Goal: Check status: Check status

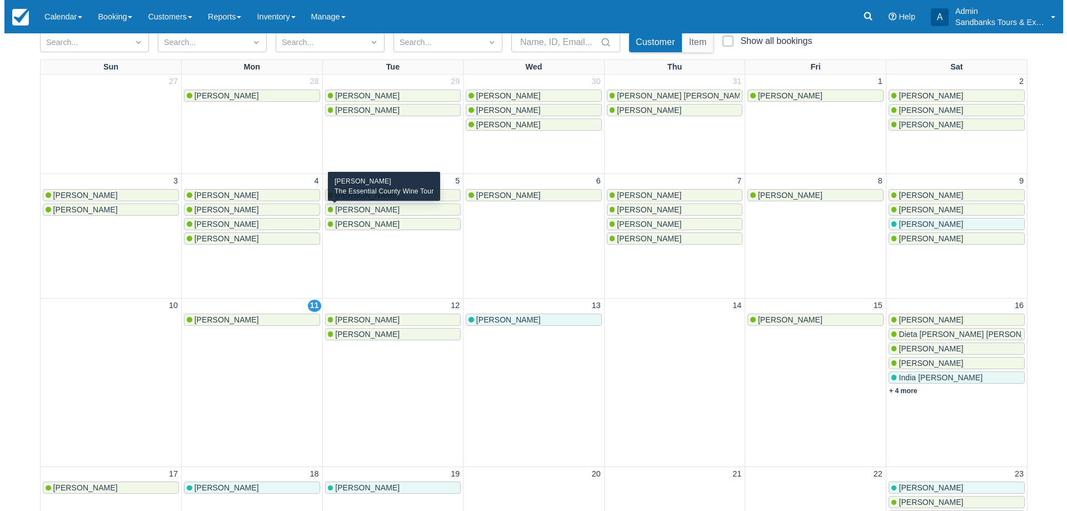
scroll to position [111, 0]
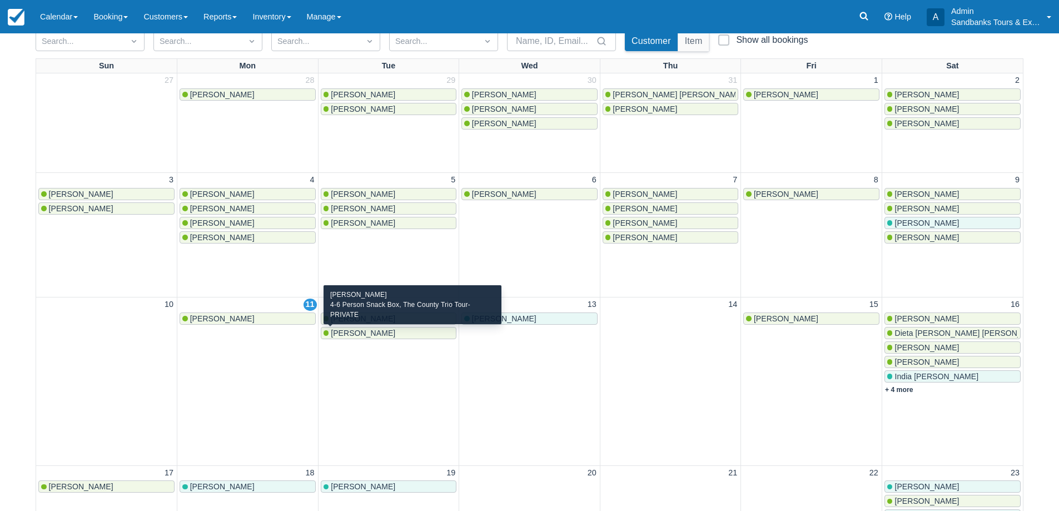
click at [395, 333] on span "[PERSON_NAME]" at bounding box center [363, 332] width 64 height 9
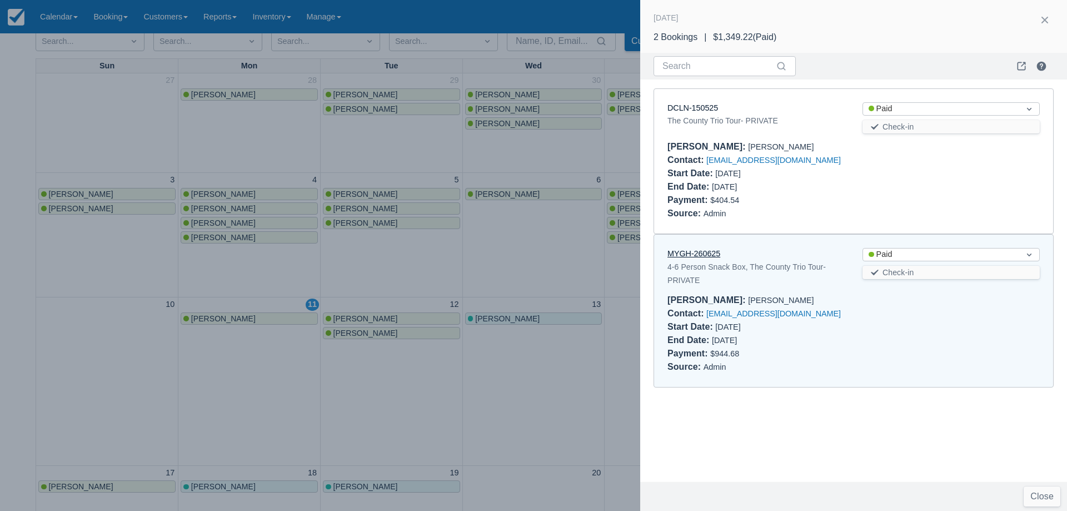
click at [708, 256] on link "MYGH-260625" at bounding box center [693, 253] width 53 height 9
drag, startPoint x: 532, startPoint y: 274, endPoint x: 540, endPoint y: 282, distance: 11.8
click at [529, 270] on div at bounding box center [533, 255] width 1067 height 511
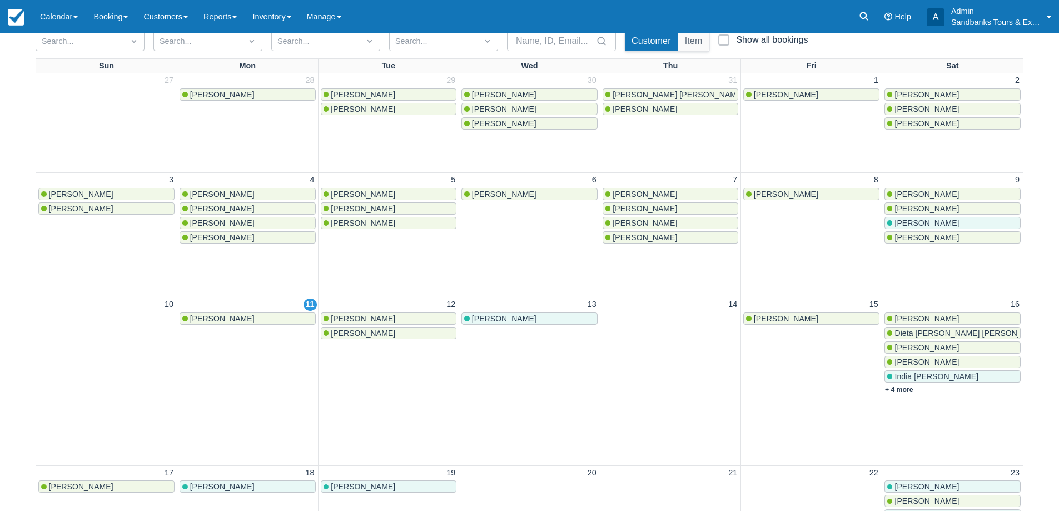
click at [910, 388] on link "+ 4 more" at bounding box center [899, 390] width 28 height 8
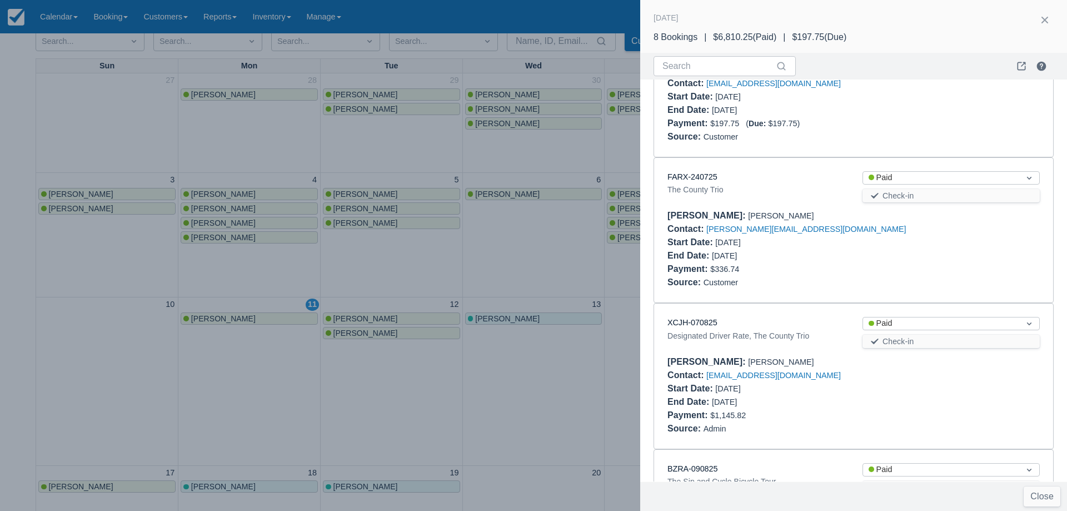
scroll to position [818, 0]
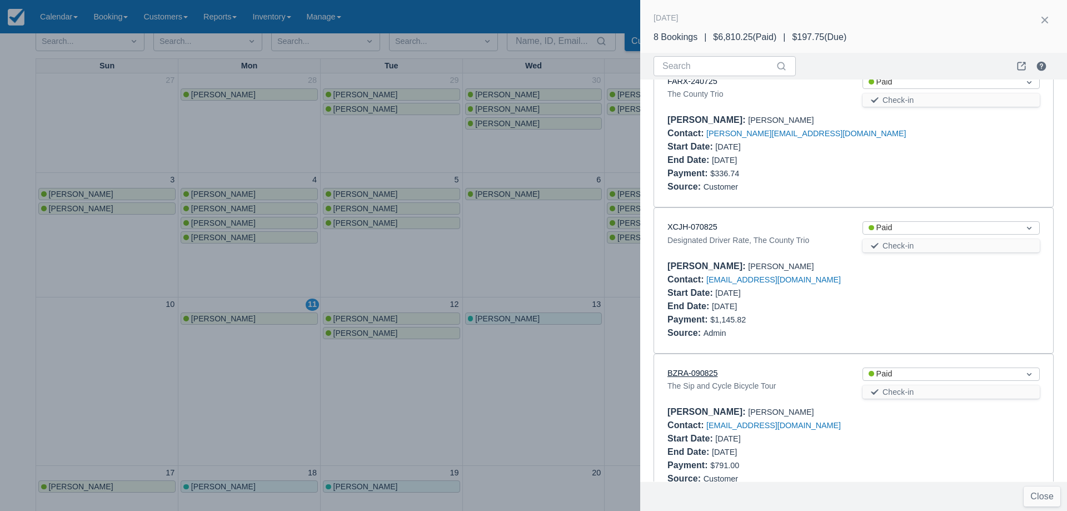
click at [695, 368] on link "BZRA-090825" at bounding box center [692, 372] width 50 height 9
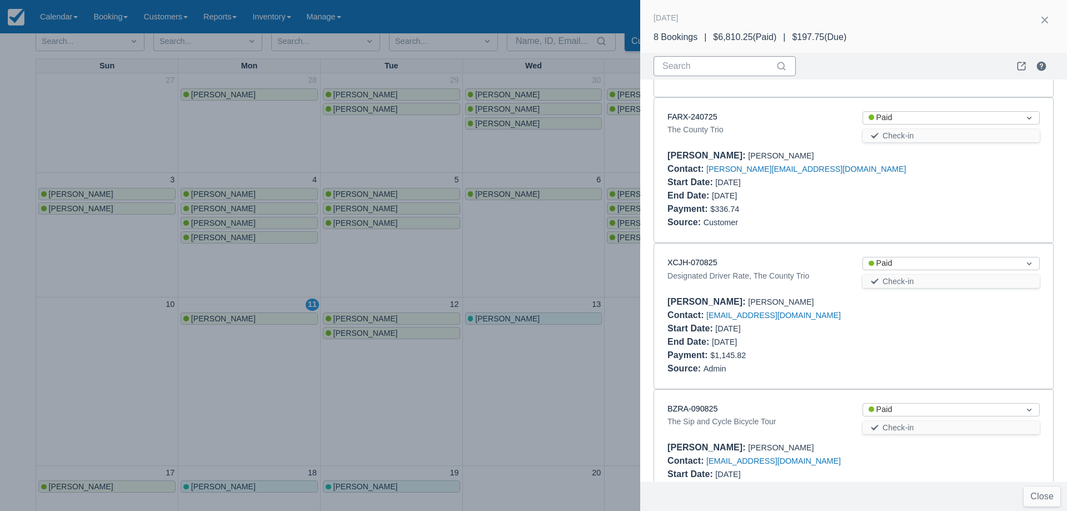
scroll to position [763, 0]
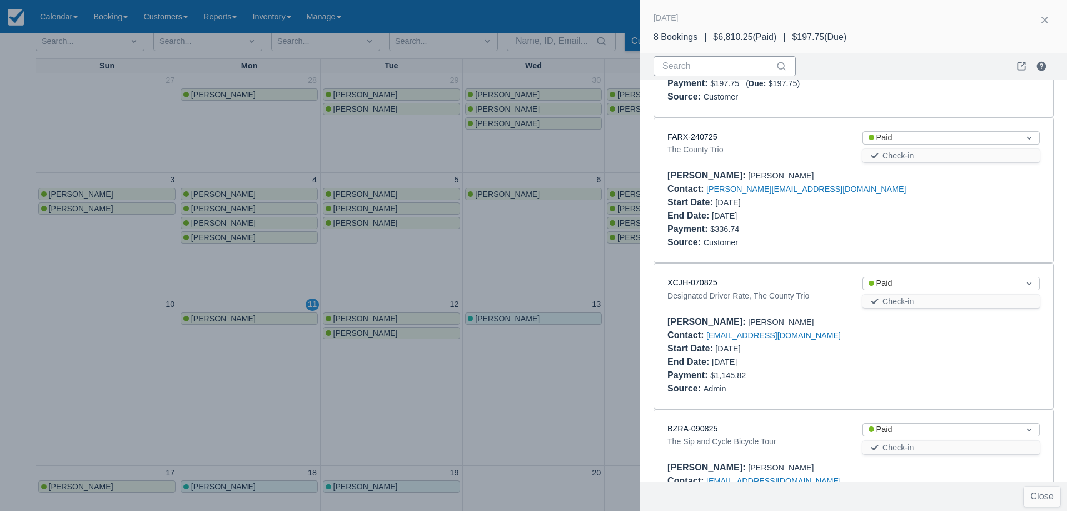
click at [674, 61] on input "Search" at bounding box center [717, 66] width 111 height 20
type input "sip"
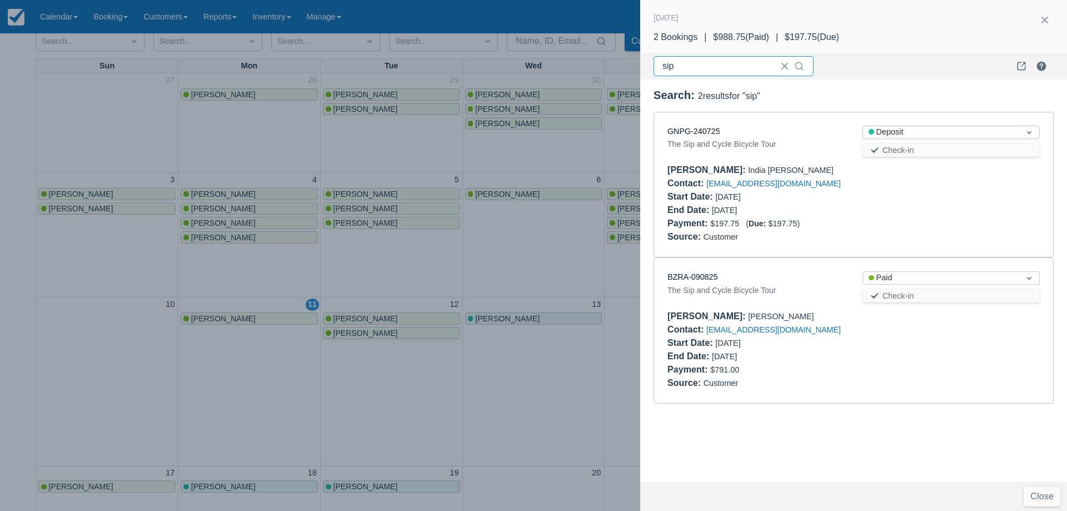
scroll to position [0, 0]
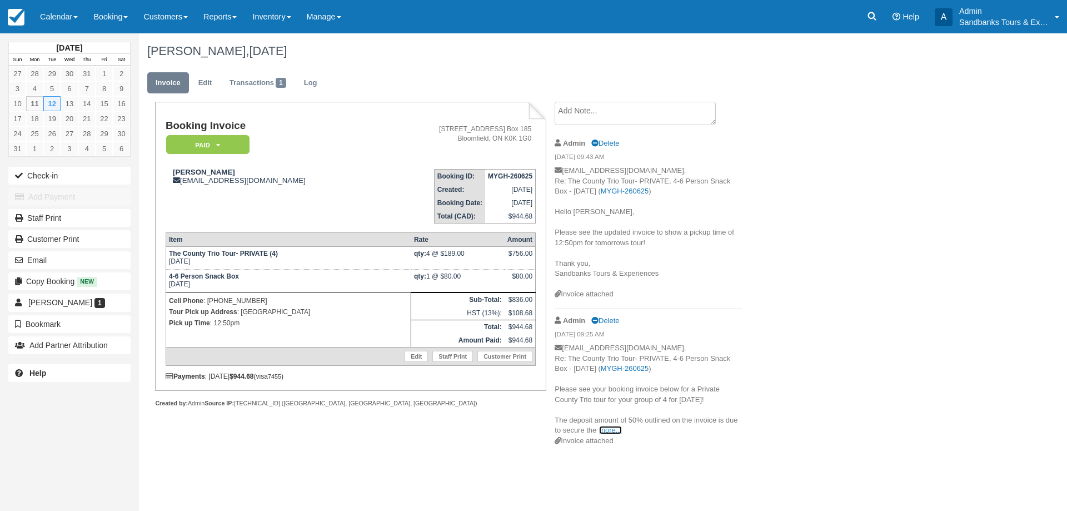
click at [612, 430] on link "more..." at bounding box center [610, 430] width 22 height 8
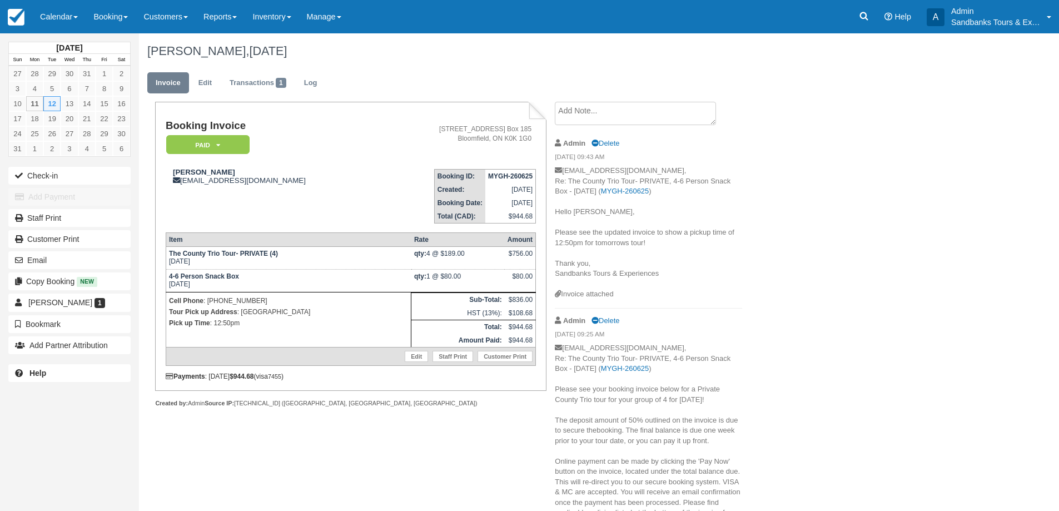
click at [428, 65] on div "[PERSON_NAME][GEOGRAPHIC_DATA], [DATE]" at bounding box center [536, 51] width 794 height 36
